Goal: Check status: Check status

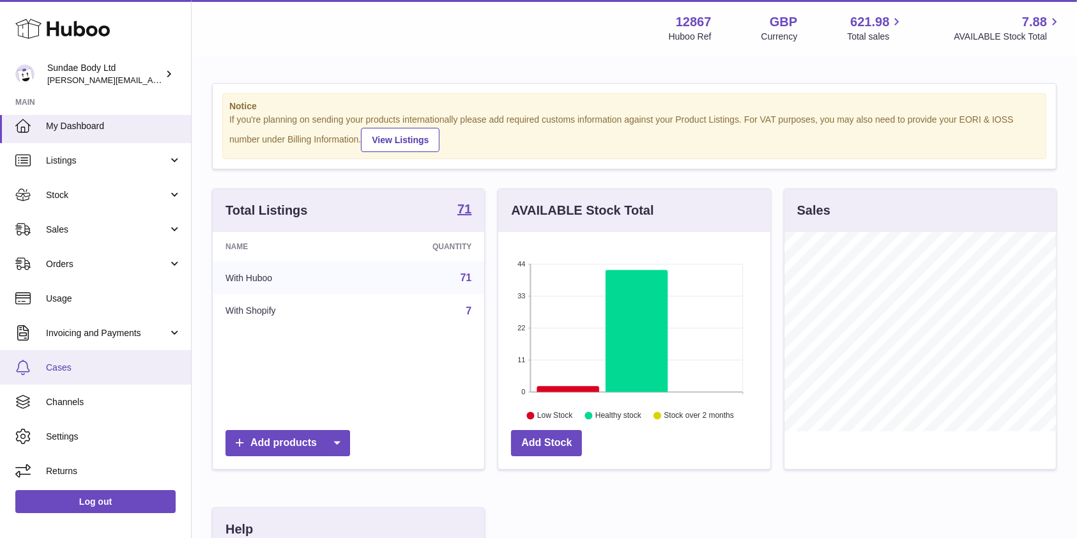
scroll to position [7, 0]
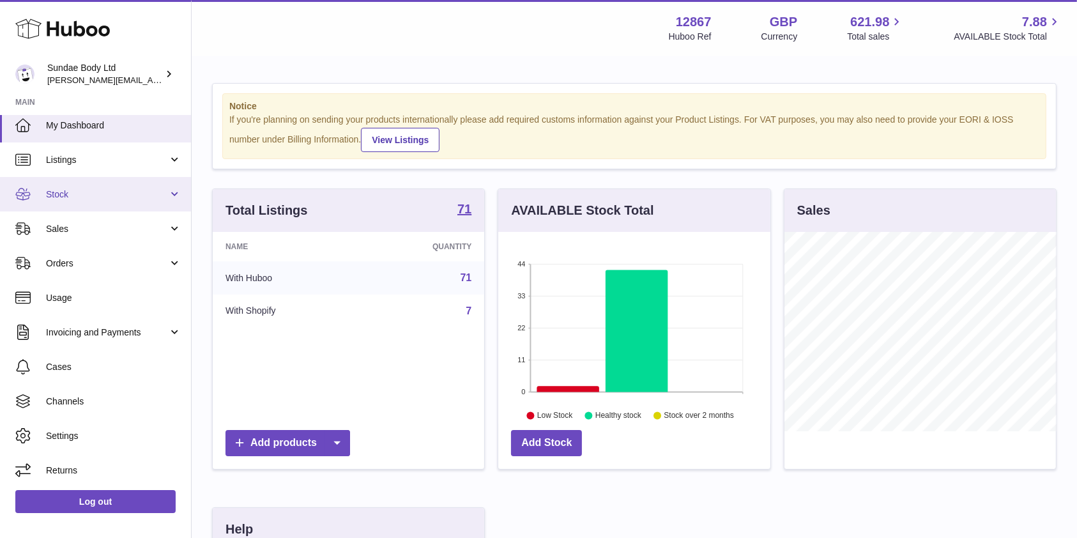
click at [77, 192] on span "Stock" at bounding box center [107, 194] width 122 height 12
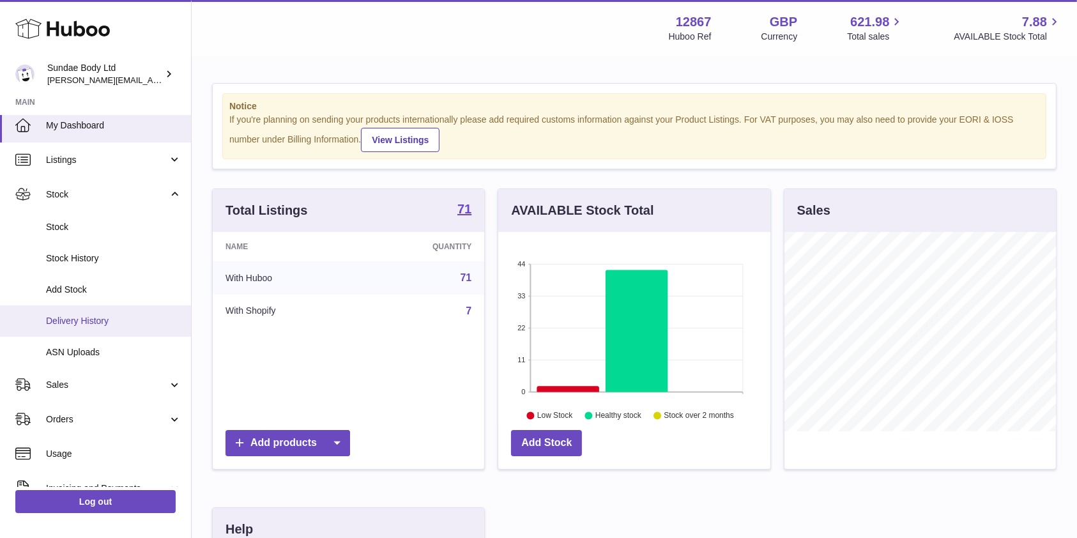
click at [87, 327] on link "Delivery History" at bounding box center [95, 320] width 191 height 31
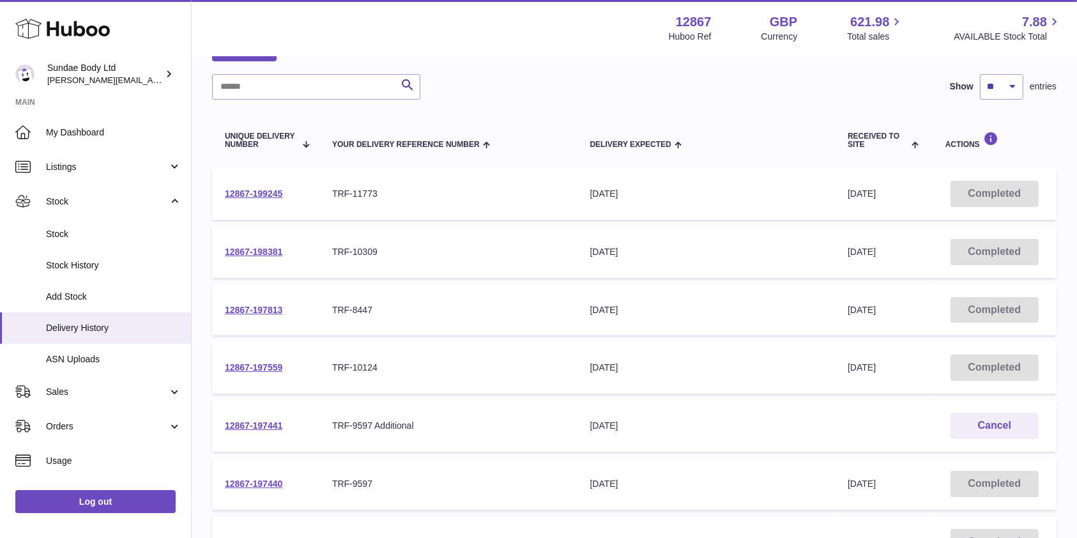
scroll to position [170, 0]
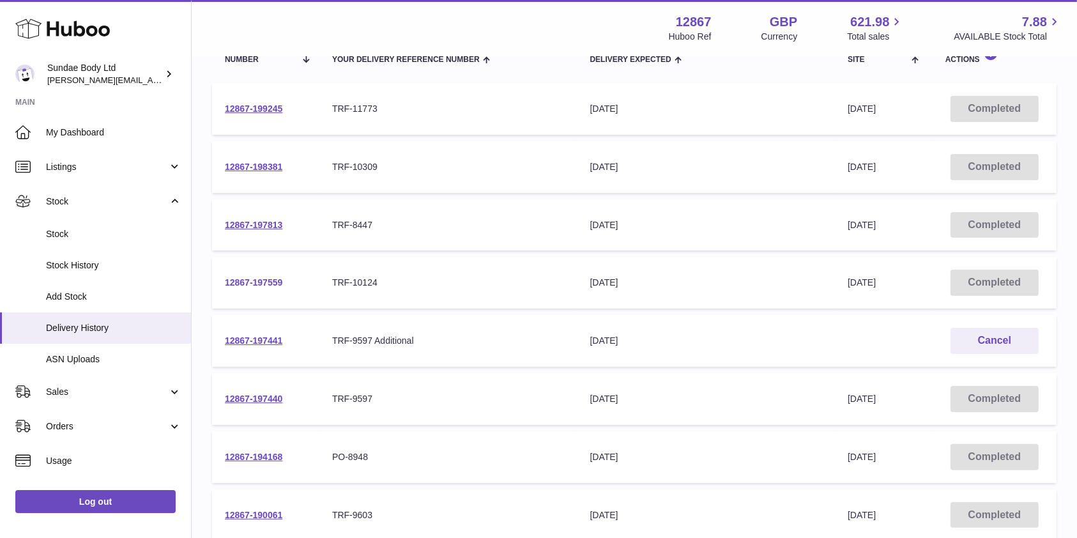
click at [261, 278] on link "12867-197559" at bounding box center [253, 282] width 57 height 10
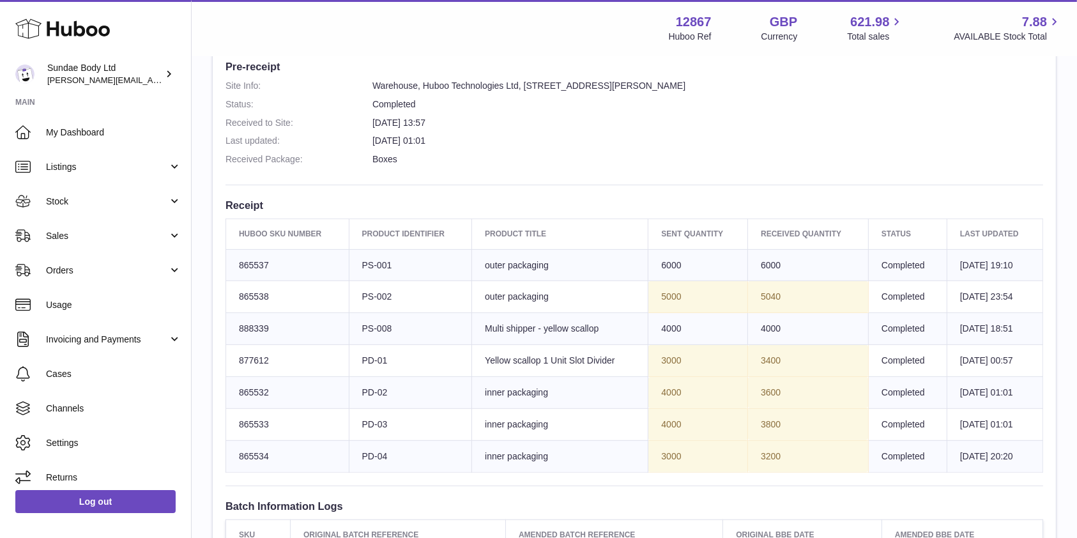
scroll to position [340, 0]
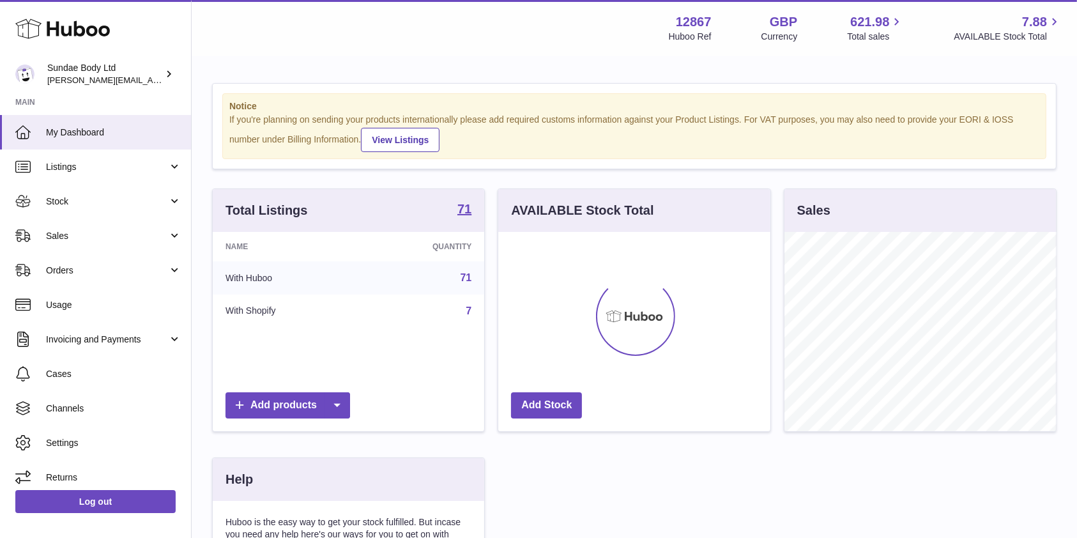
scroll to position [199, 276]
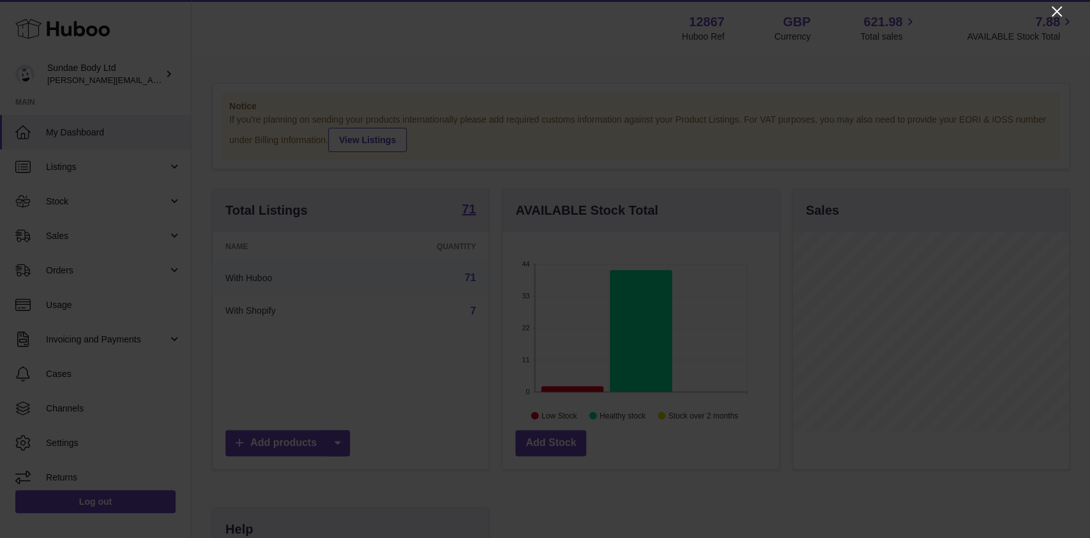
click at [1053, 9] on icon "Close" at bounding box center [1056, 11] width 15 height 15
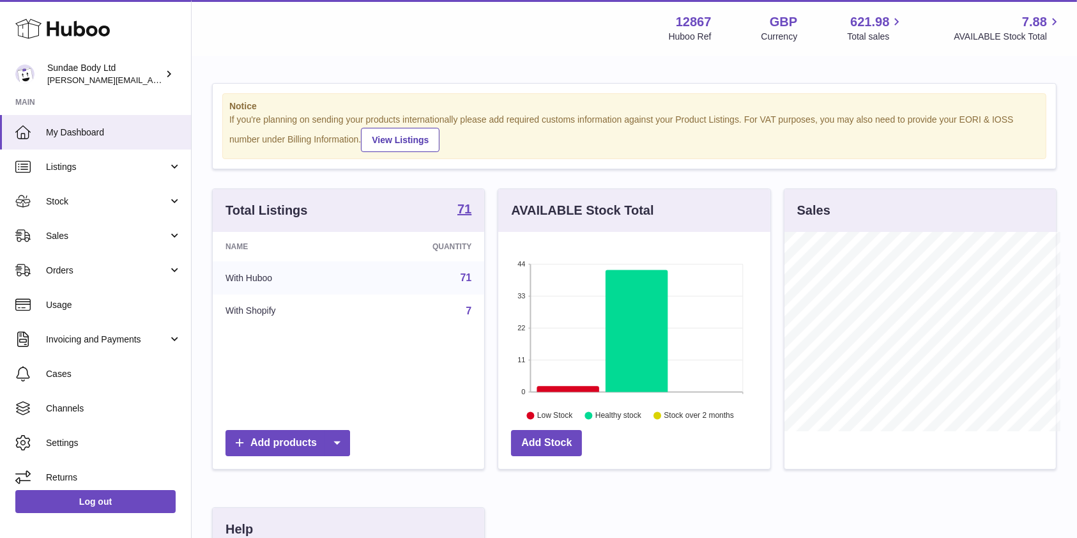
scroll to position [638516, 638443]
click at [67, 198] on span "Stock" at bounding box center [107, 201] width 122 height 12
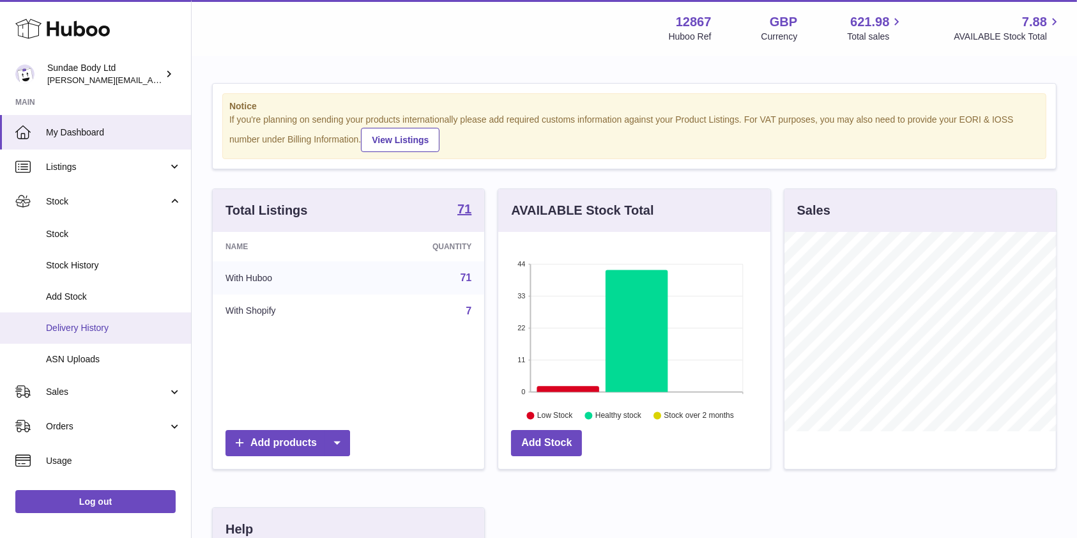
click at [87, 323] on span "Delivery History" at bounding box center [113, 328] width 135 height 12
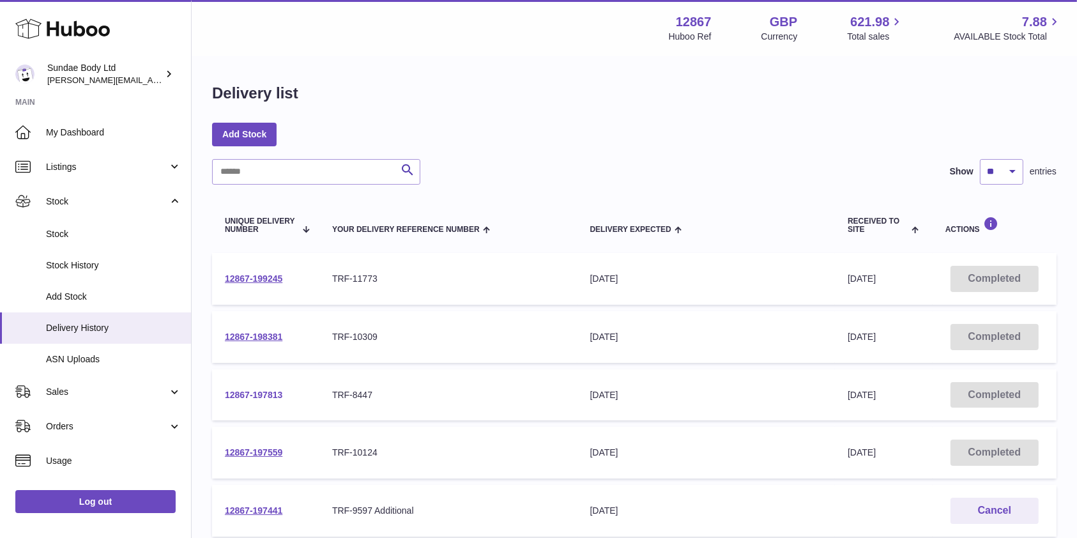
click at [232, 392] on link "12867-197813" at bounding box center [253, 395] width 57 height 10
click at [261, 457] on link "12867-197559" at bounding box center [253, 452] width 57 height 10
click at [253, 393] on link "12867-197813" at bounding box center [253, 395] width 57 height 10
click at [259, 340] on link "12867-198381" at bounding box center [253, 336] width 57 height 10
click at [258, 275] on link "12867-199245" at bounding box center [253, 278] width 57 height 10
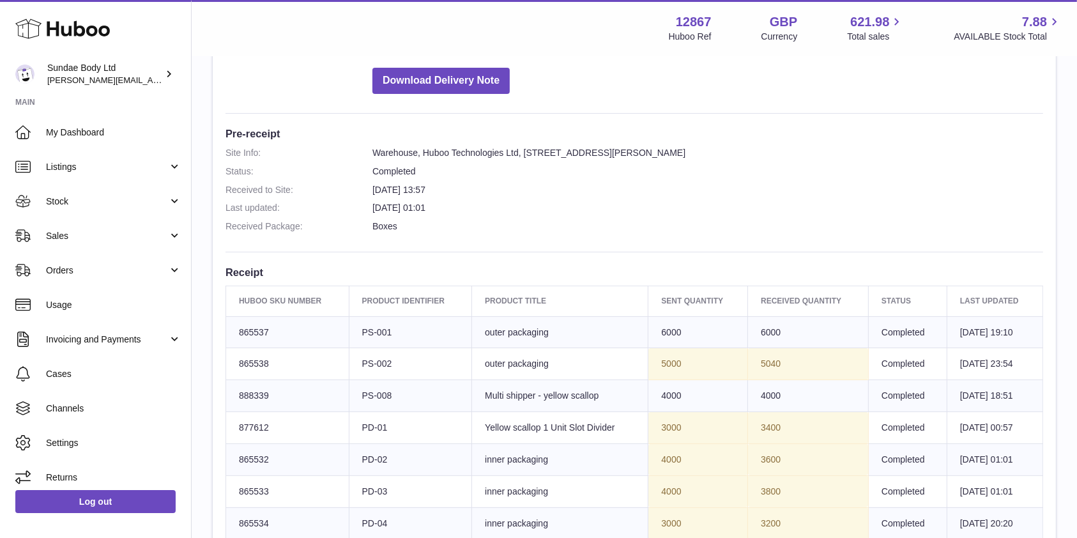
scroll to position [340, 0]
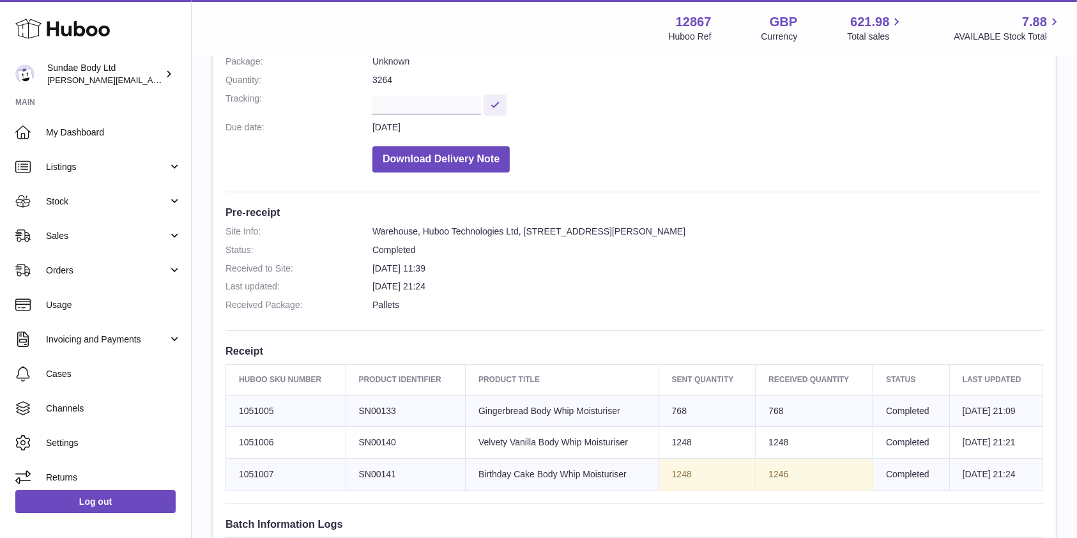
scroll to position [425, 0]
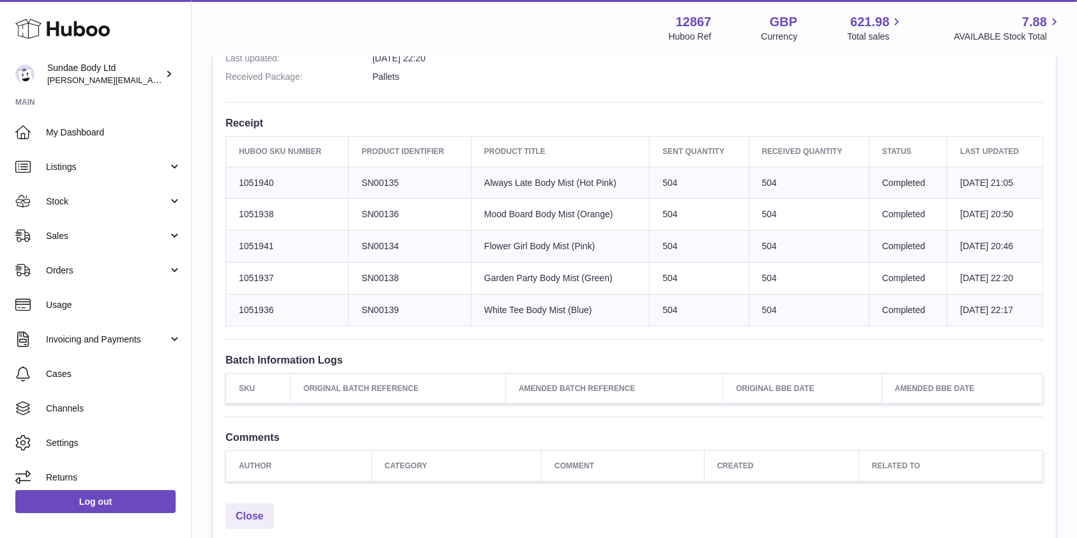
scroll to position [425, 0]
